Goal: Go to known website: Access a specific website the user already knows

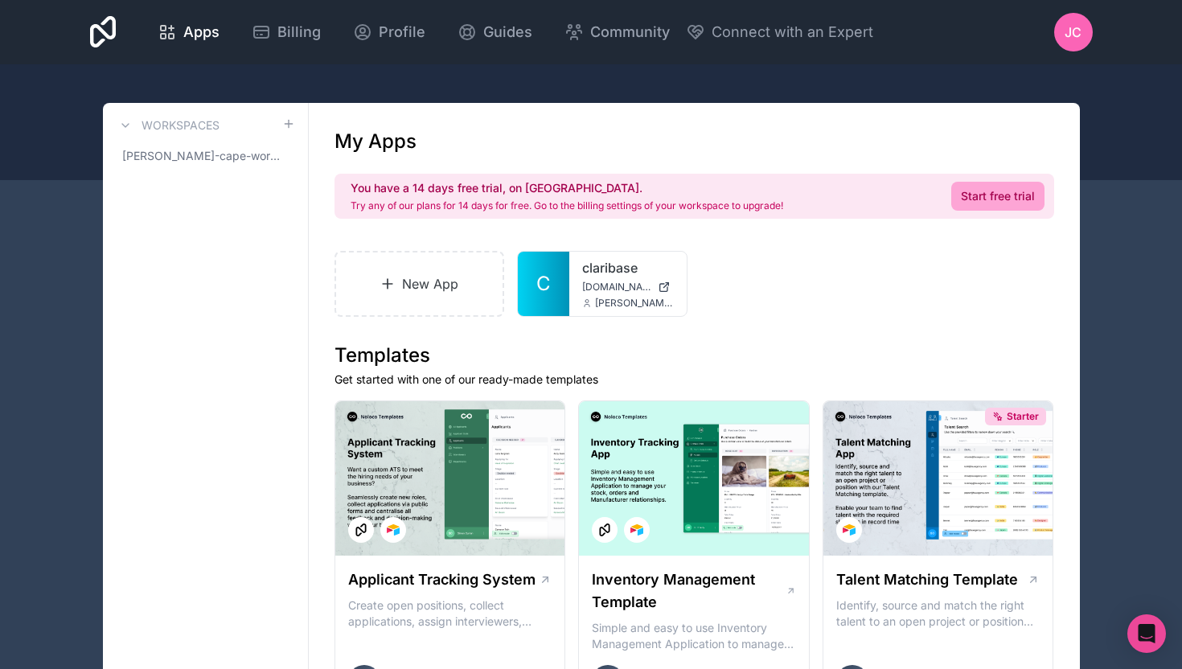
click at [202, 35] on span "Apps" at bounding box center [201, 32] width 36 height 23
click at [615, 274] on link "claribase" at bounding box center [628, 267] width 92 height 19
